Goal: Information Seeking & Learning: Learn about a topic

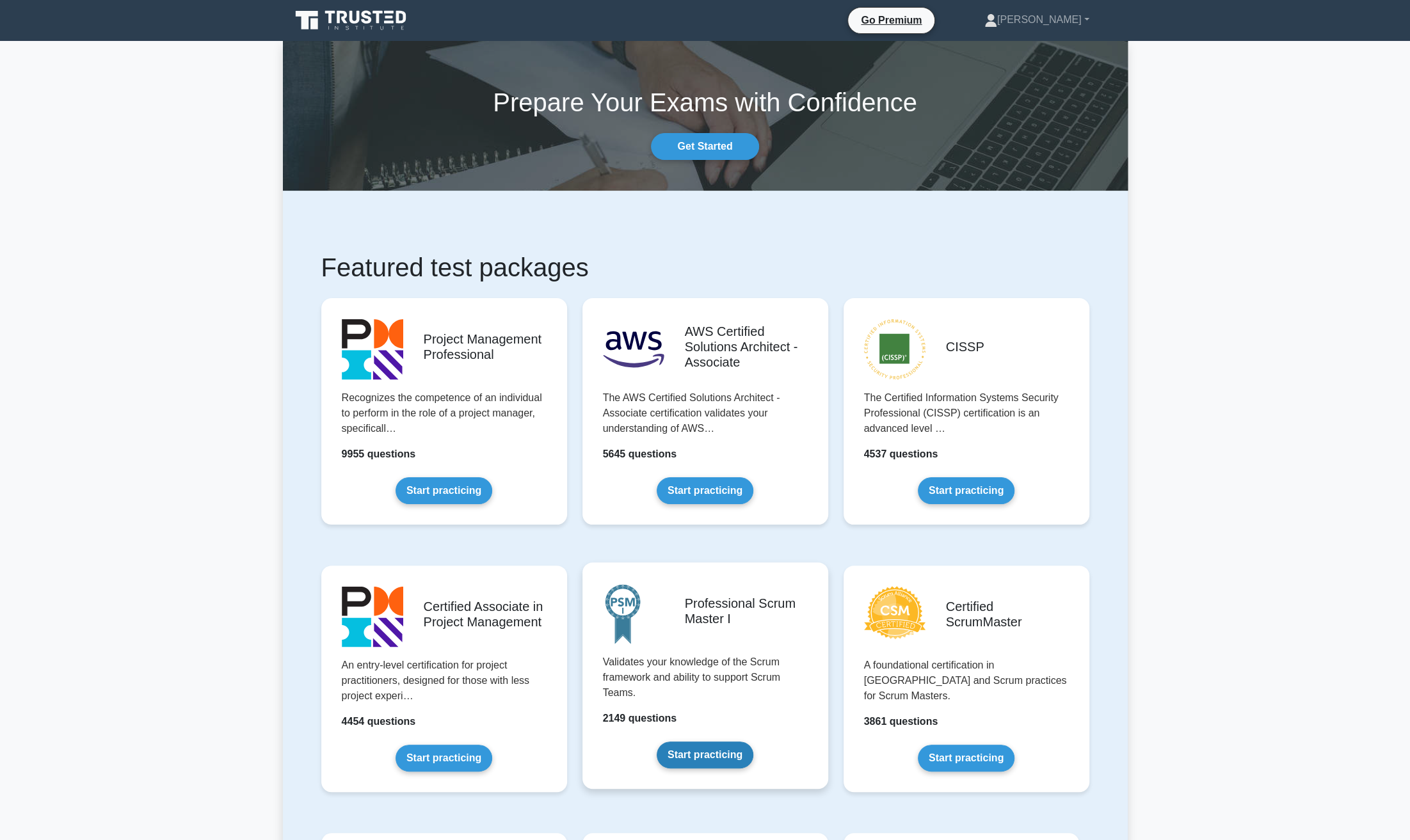
click at [697, 741] on link "Start practicing" at bounding box center [705, 755] width 97 height 27
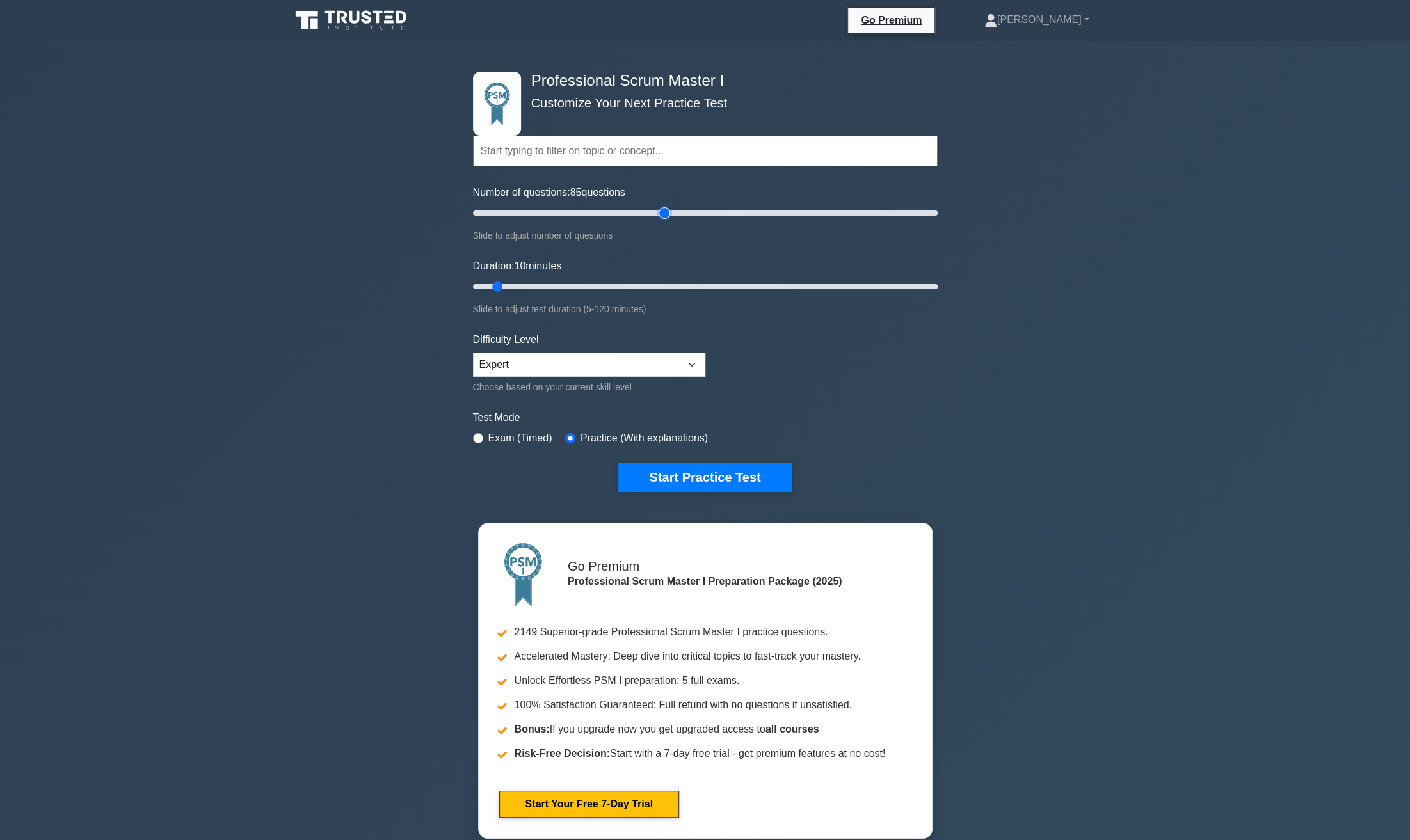
click at [663, 217] on input "Number of questions: 85 questions" at bounding box center [705, 213] width 465 height 16
type input "80"
click at [649, 213] on input "Number of questions: 80 questions" at bounding box center [705, 213] width 465 height 16
click at [660, 285] on input "Duration: 10 minutes" at bounding box center [705, 287] width 465 height 16
click at [674, 286] on input "Duration: 55 minutes" at bounding box center [705, 287] width 465 height 16
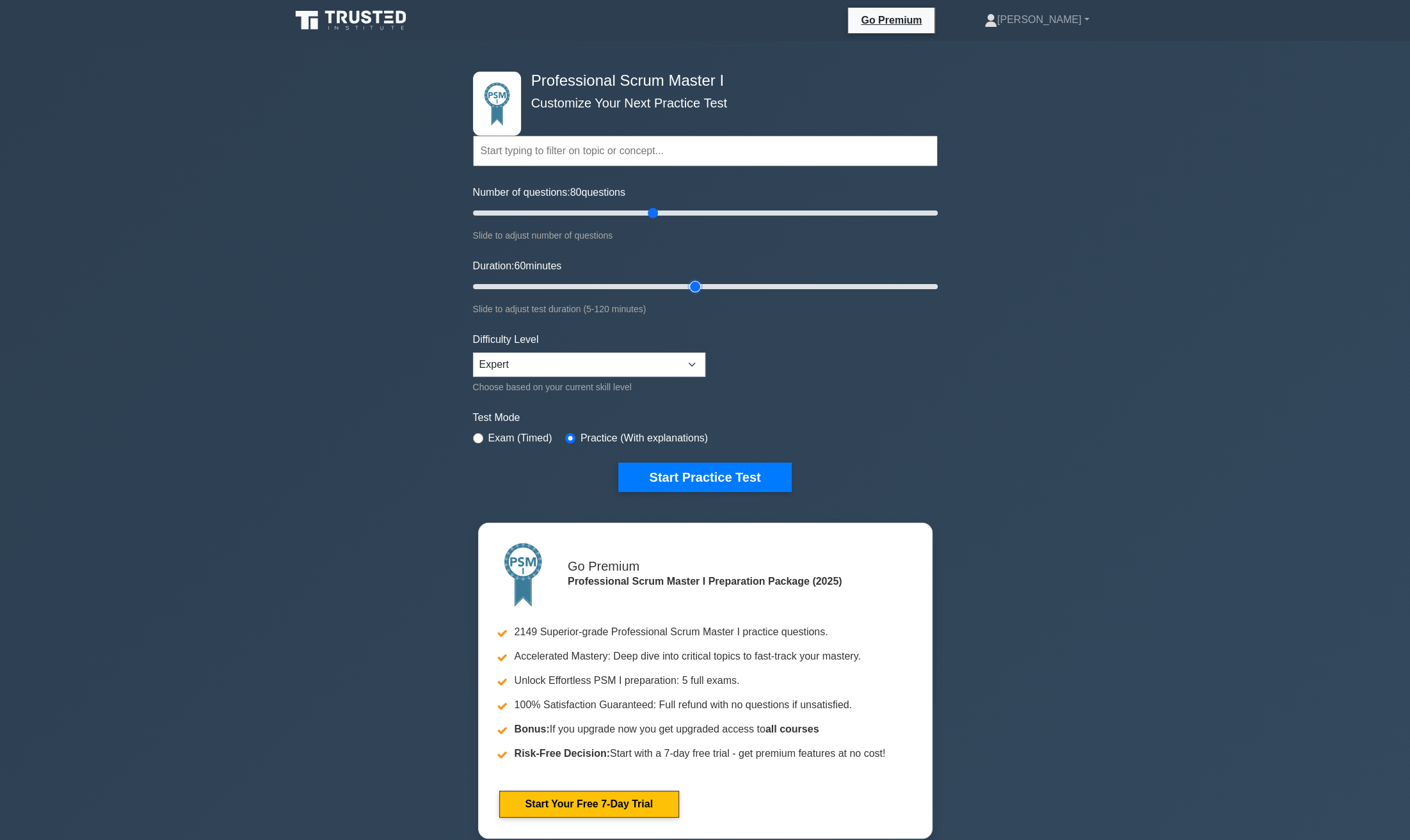
type input "60"
click at [686, 287] on input "Duration: 60 minutes" at bounding box center [705, 287] width 465 height 16
click at [665, 476] on button "Start Practice Test" at bounding box center [705, 477] width 172 height 30
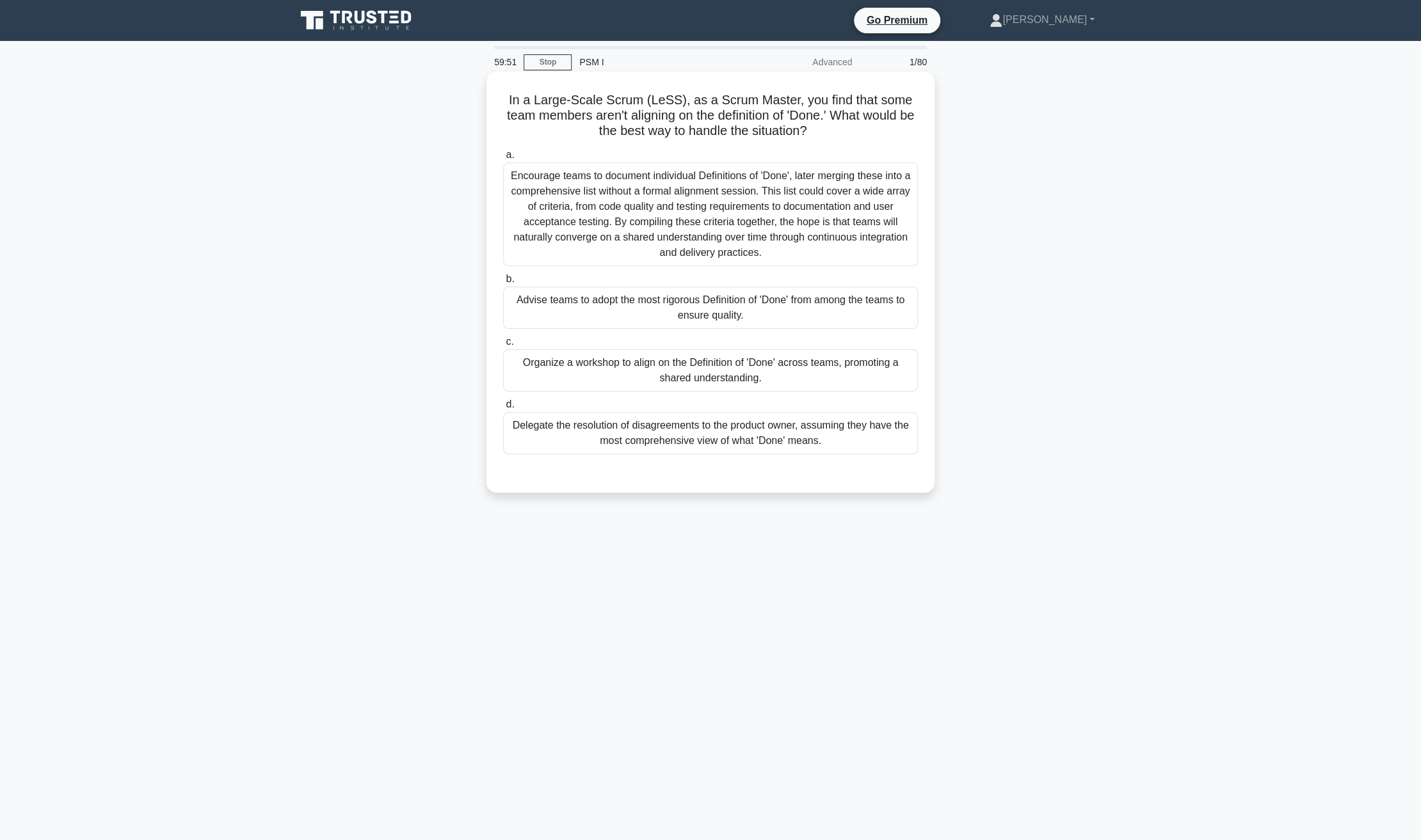
click at [636, 312] on div "Advise teams to adopt the most rigorous Definition of 'Done' from among the tea…" at bounding box center [710, 307] width 415 height 42
click at [504, 283] on input "b. Advise teams to adopt the most rigorous Definition of 'Done' from among the …" at bounding box center [504, 279] width 0 height 8
